Goal: Find specific page/section

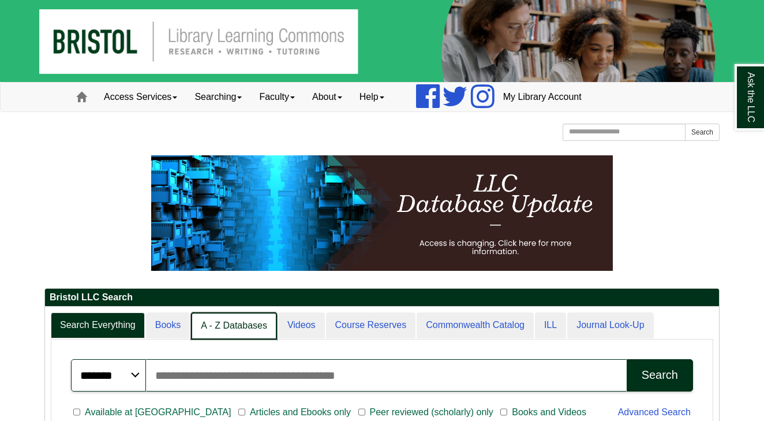
scroll to position [6, 6]
click at [244, 321] on link "A - Z Databases" at bounding box center [234, 325] width 86 height 27
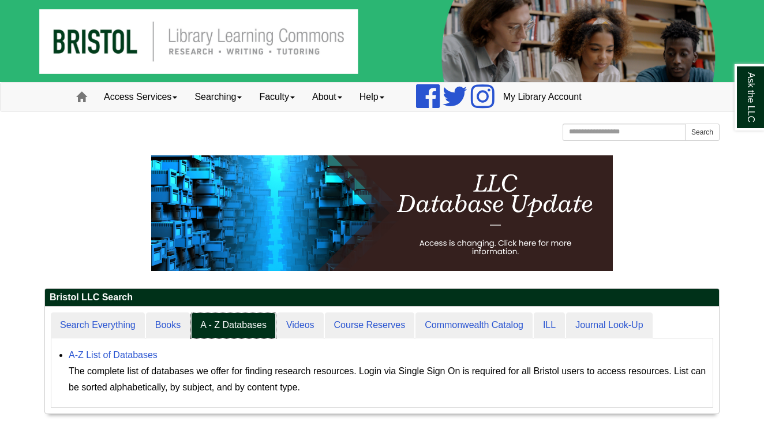
scroll to position [106, 674]
click at [686, 268] on p at bounding box center [381, 212] width 675 height 115
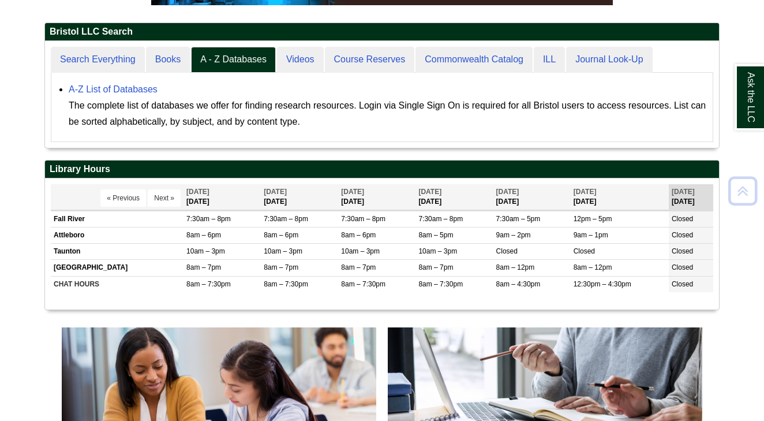
scroll to position [278, 0]
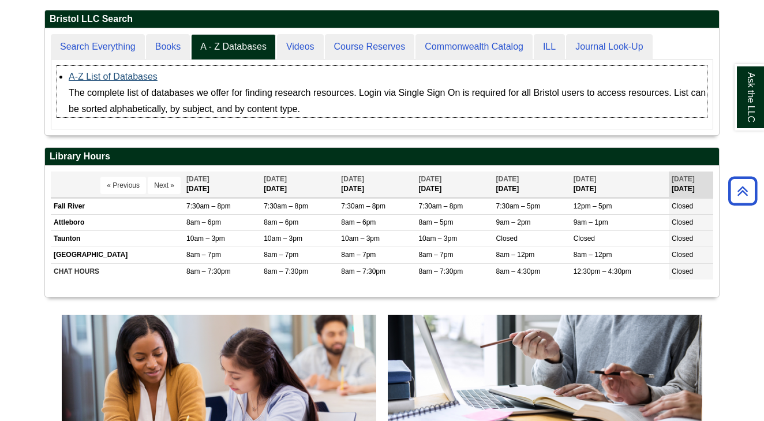
click at [126, 77] on link "A-Z List of Databases" at bounding box center [113, 77] width 89 height 10
click at [573, 110] on div "The complete list of databases we offer for finding research resources. Login v…" at bounding box center [388, 101] width 638 height 32
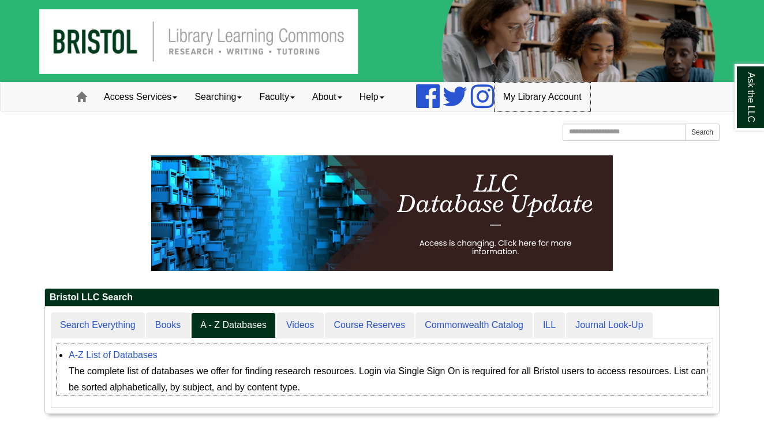
scroll to position [0, 0]
click at [178, 93] on link "Access Services" at bounding box center [140, 96] width 91 height 29
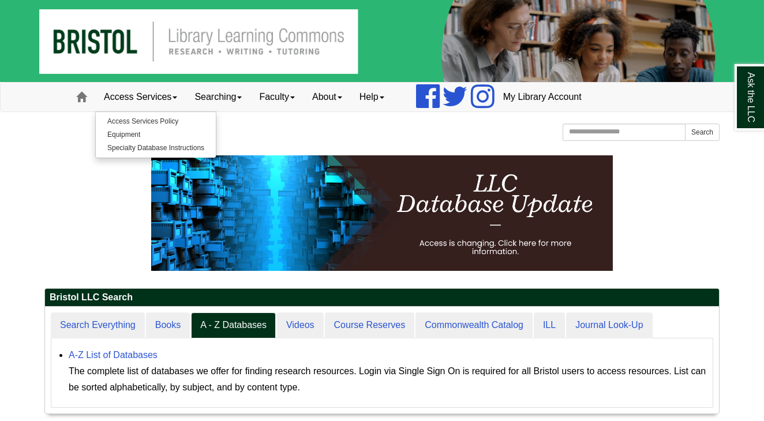
click at [81, 215] on p at bounding box center [381, 212] width 675 height 115
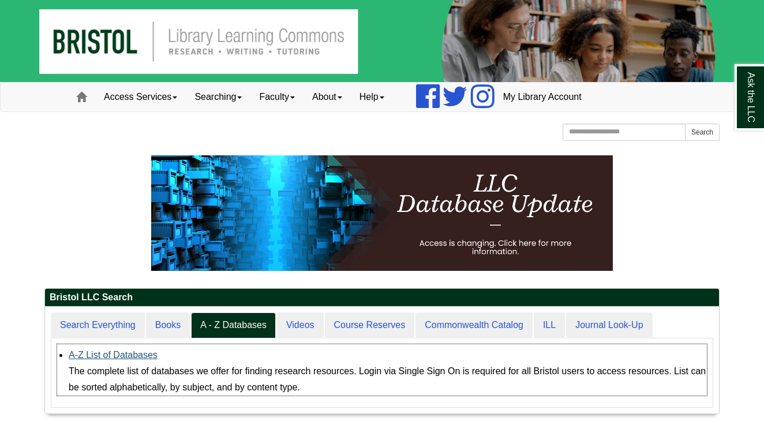
click at [130, 354] on link "A-Z List of Databases" at bounding box center [113, 355] width 89 height 10
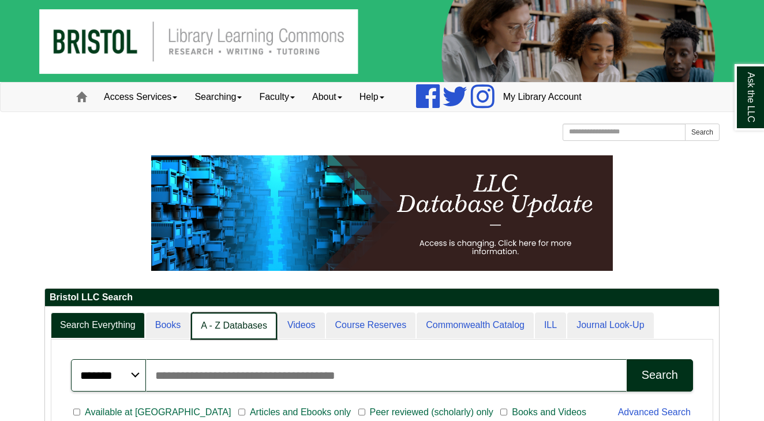
scroll to position [140, 674]
click at [243, 328] on link "A - Z Databases" at bounding box center [234, 325] width 86 height 27
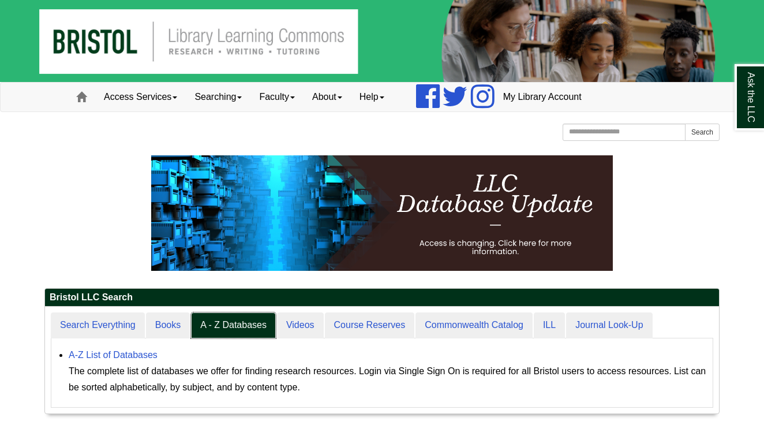
scroll to position [106, 674]
click at [148, 351] on link "A-Z List of Databases" at bounding box center [113, 355] width 89 height 10
click at [694, 197] on p at bounding box center [381, 212] width 675 height 115
